Goal: Obtain resource: Download file/media

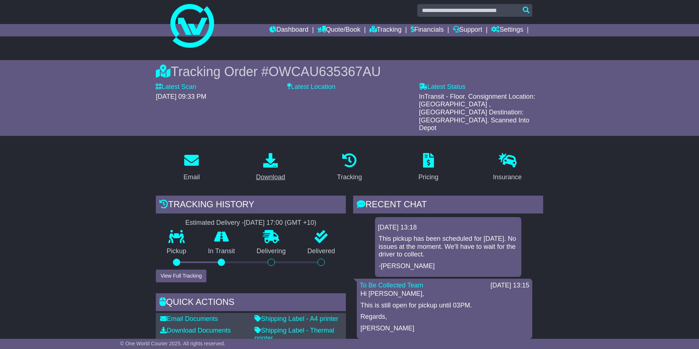
scroll to position [3, 0]
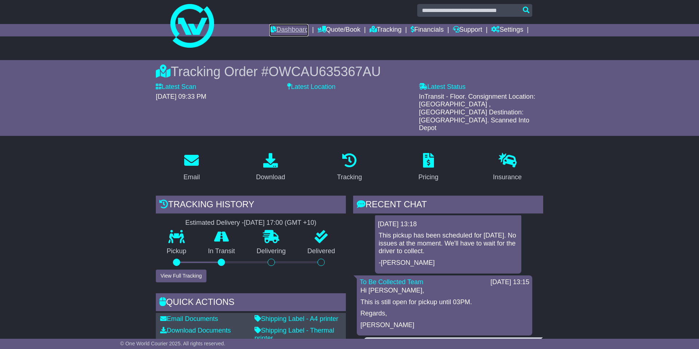
click at [277, 34] on link "Dashboard" at bounding box center [288, 30] width 39 height 12
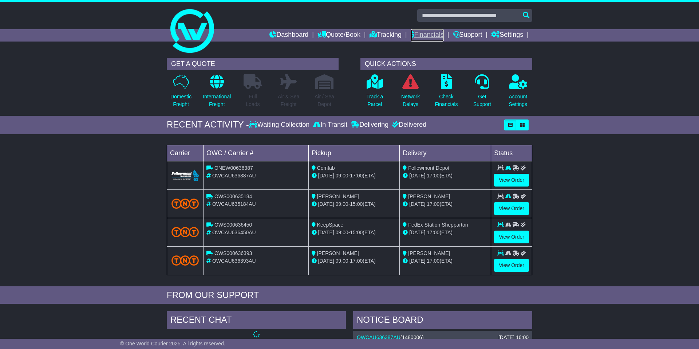
click at [418, 35] on link "Financials" at bounding box center [427, 35] width 33 height 12
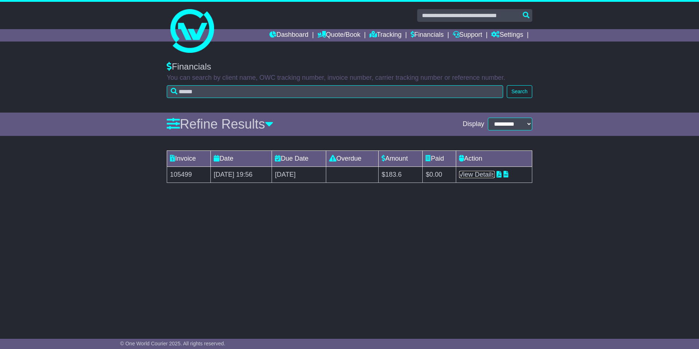
click at [489, 173] on link "View Details" at bounding box center [477, 174] width 36 height 7
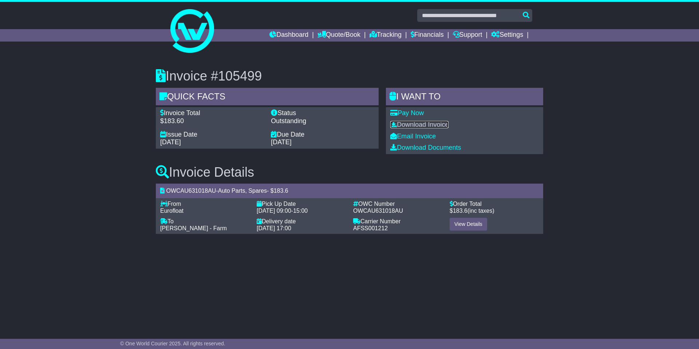
click at [421, 126] on link "Download Invoice" at bounding box center [419, 124] width 58 height 7
